Goal: Transaction & Acquisition: Subscribe to service/newsletter

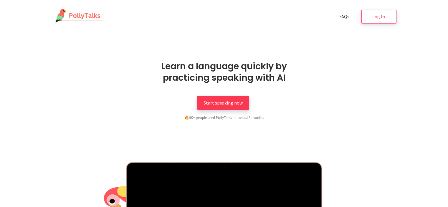
click at [209, 105] on span "Start speaking now" at bounding box center [223, 103] width 39 height 6
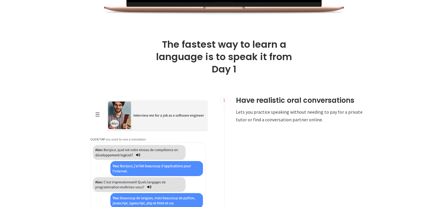
scroll to position [295, 0]
